Goal: Task Accomplishment & Management: Manage account settings

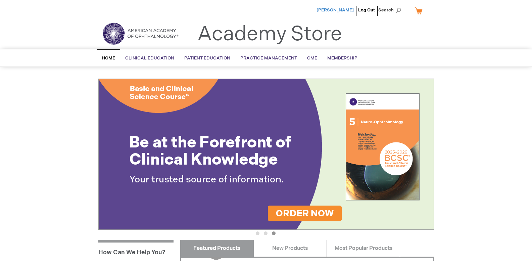
click at [335, 8] on span "[PERSON_NAME]" at bounding box center [335, 9] width 37 height 5
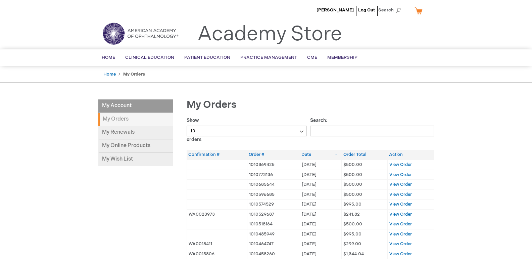
click at [114, 29] on img at bounding box center [140, 33] width 81 height 24
click at [109, 53] on link "Home" at bounding box center [108, 57] width 23 height 16
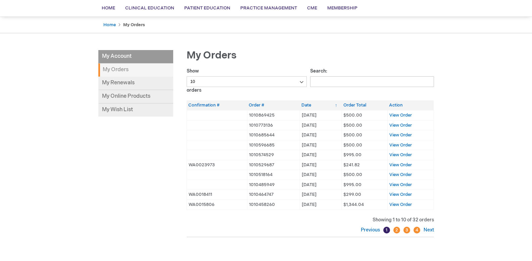
scroll to position [67, 0]
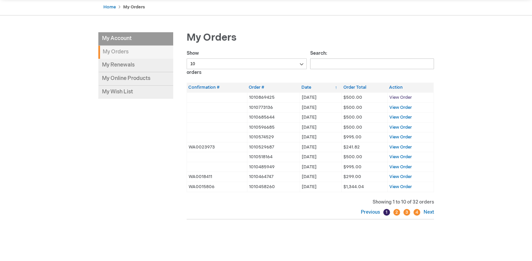
click at [398, 96] on span "View Order" at bounding box center [400, 97] width 22 height 5
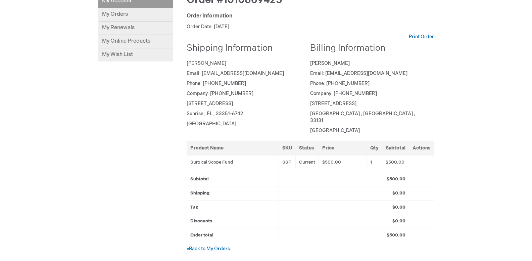
scroll to position [67, 0]
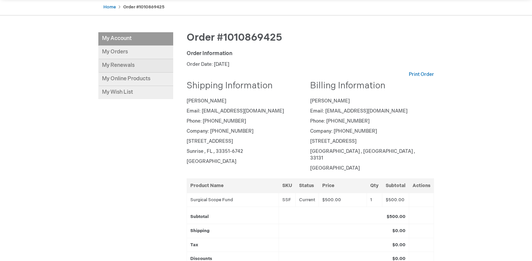
click at [120, 68] on link "My Renewals" at bounding box center [135, 65] width 75 height 13
click at [116, 51] on link "My Orders" at bounding box center [135, 52] width 75 height 13
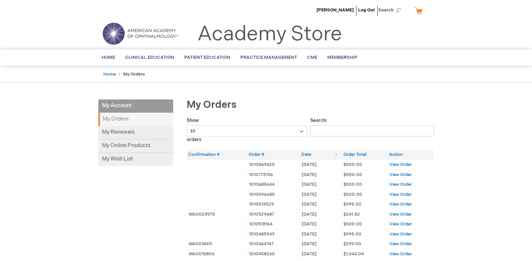
scroll to position [34, 0]
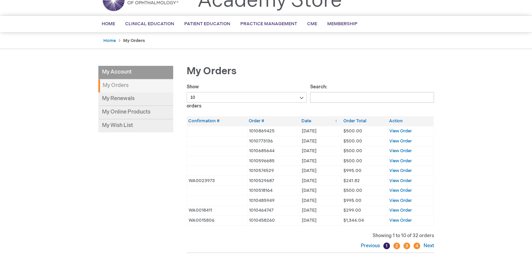
drag, startPoint x: 305, startPoint y: 128, endPoint x: 319, endPoint y: 129, distance: 14.2
click at [319, 129] on td "24/12/31 31/12/24" at bounding box center [321, 131] width 42 height 10
click at [323, 150] on td "22/12/26 26/12/22" at bounding box center [321, 151] width 42 height 10
click at [411, 130] on span "View Order" at bounding box center [400, 130] width 22 height 5
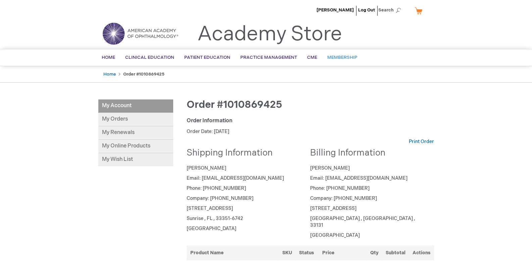
click at [330, 54] on link "Membership" at bounding box center [342, 57] width 40 height 16
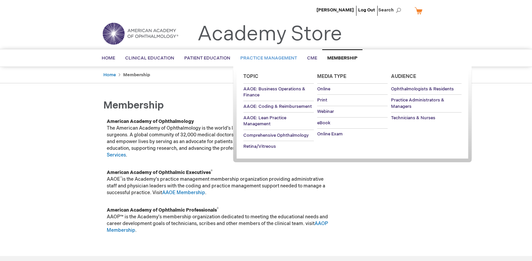
click at [250, 75] on span "Topic" at bounding box center [250, 77] width 15 height 6
click at [255, 88] on span "AAOE: Business Operations & Finance" at bounding box center [274, 92] width 62 height 12
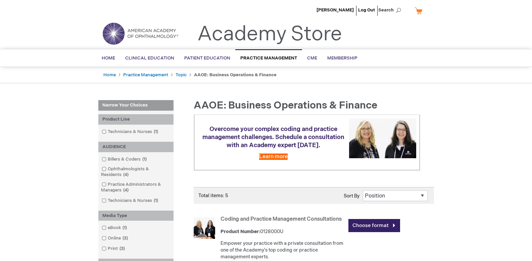
click at [251, 38] on link "Academy Store" at bounding box center [269, 34] width 145 height 24
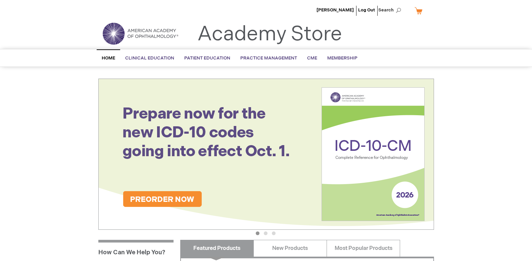
click at [117, 31] on img at bounding box center [140, 33] width 81 height 24
